Goal: Task Accomplishment & Management: Manage account settings

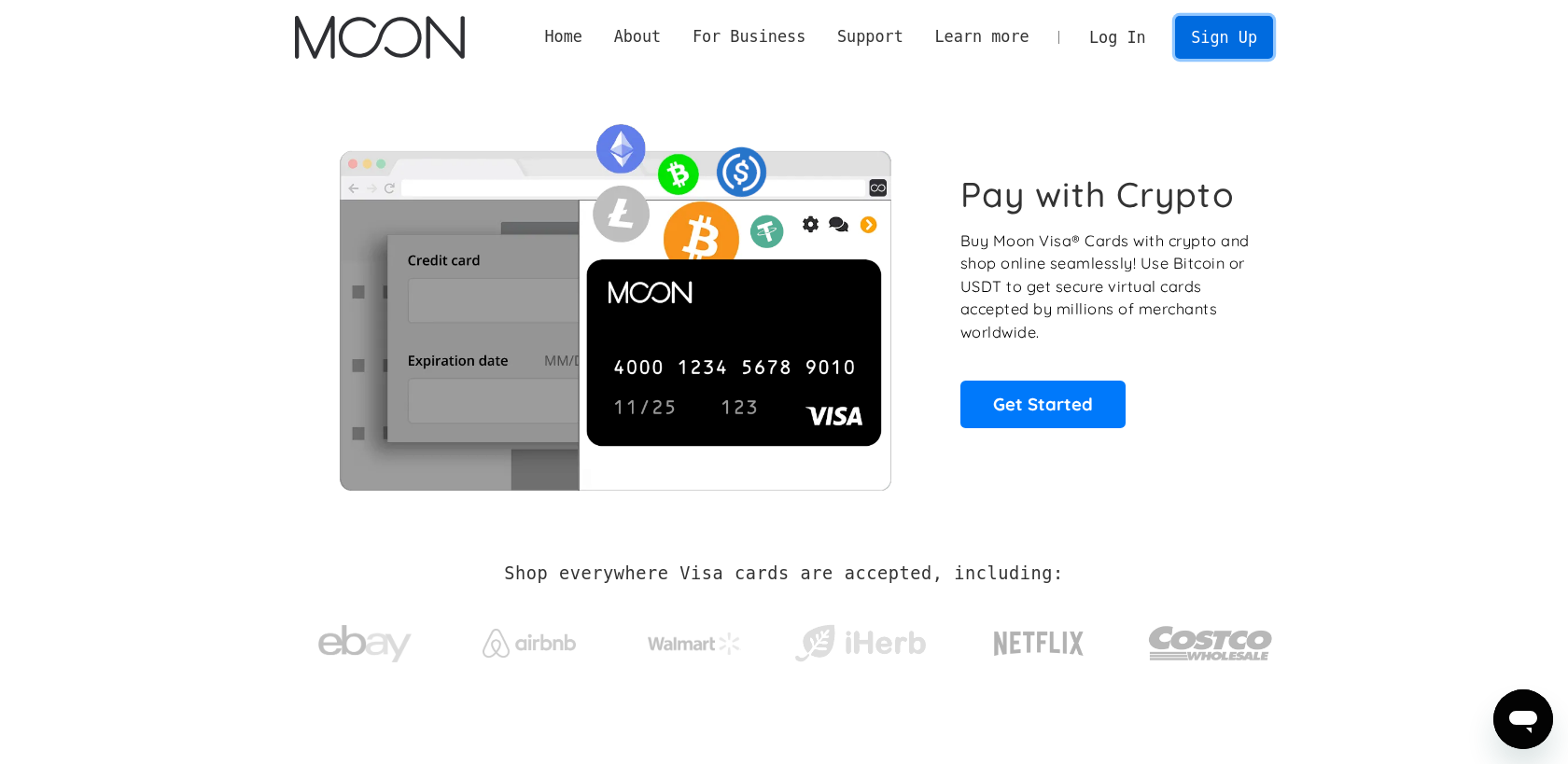
click at [1239, 36] on link "Sign Up" at bounding box center [1223, 36] width 97 height 42
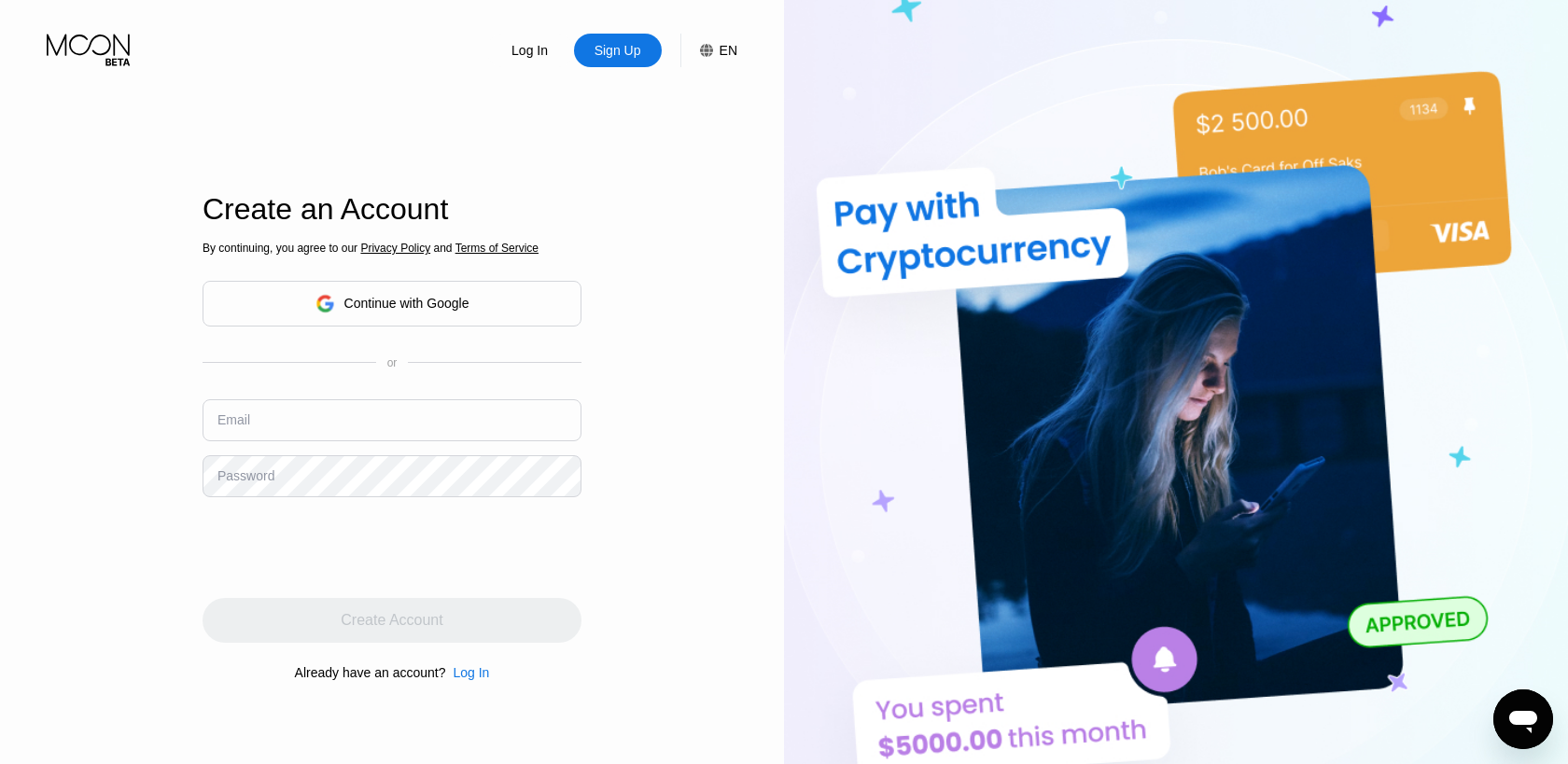
click at [478, 310] on div "Continue with Google" at bounding box center [391, 303] width 379 height 46
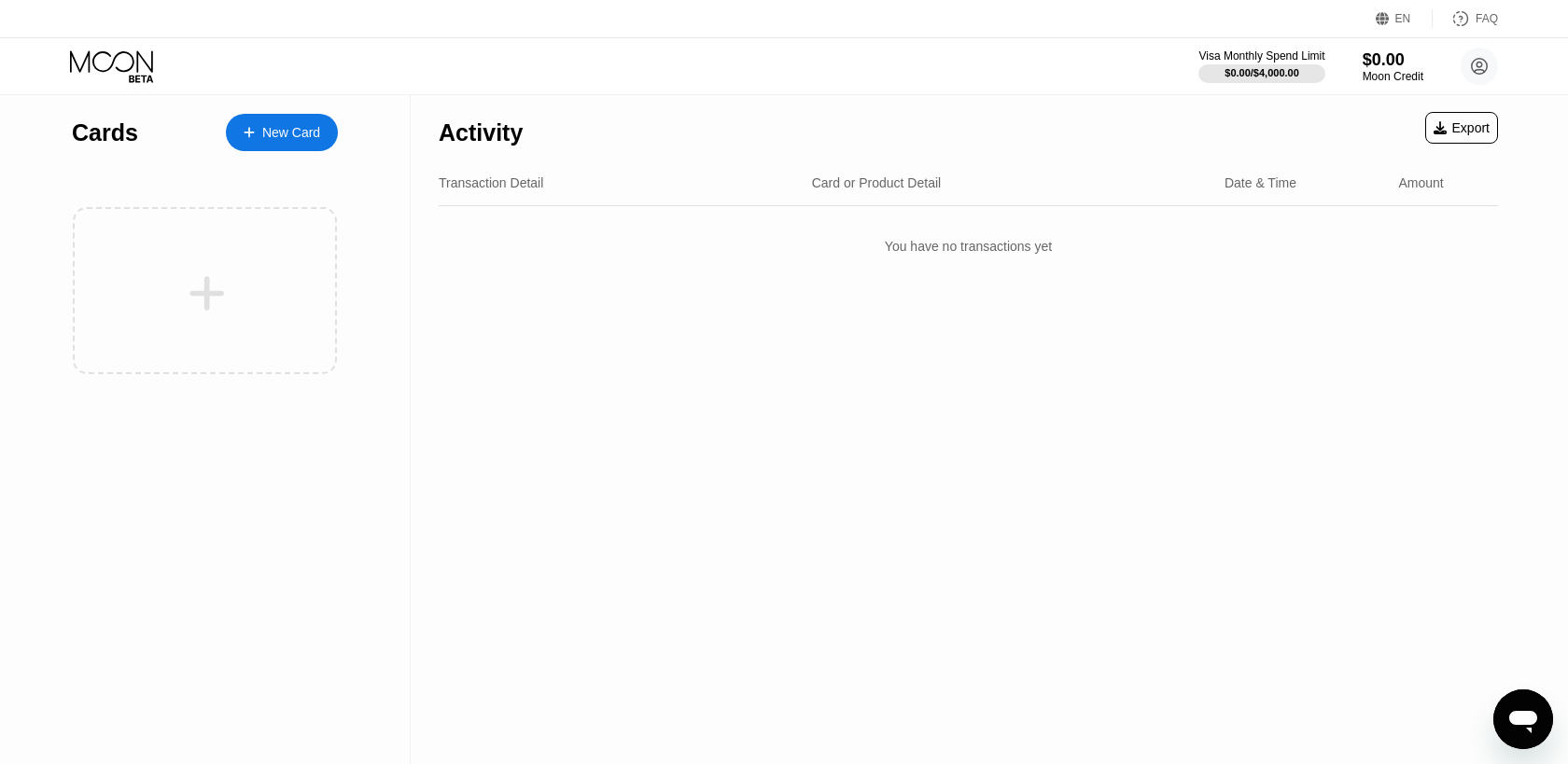
click at [294, 139] on div "New Card" at bounding box center [291, 133] width 58 height 16
